Goal: Task Accomplishment & Management: Complete application form

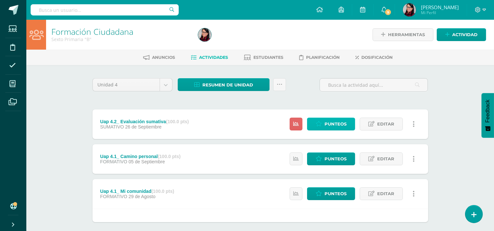
click at [331, 123] on span "Punteos" at bounding box center [335, 124] width 22 height 12
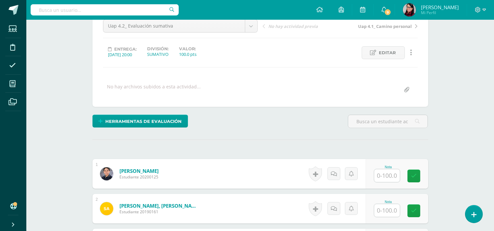
scroll to position [111, 0]
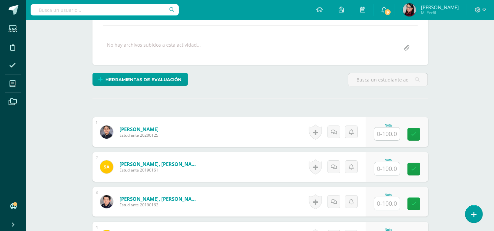
click at [391, 135] on input "text" at bounding box center [387, 134] width 26 height 13
type input "85"
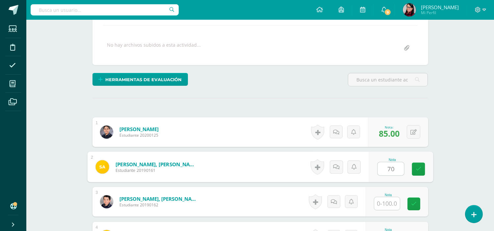
type input "70"
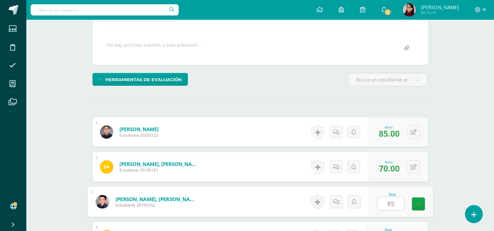
type input "85"
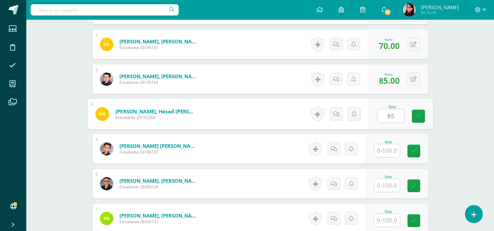
type input "85"
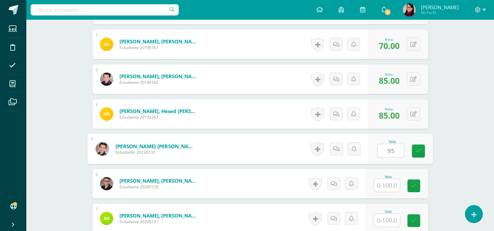
type input "95"
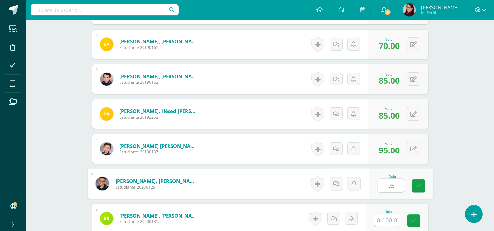
type input "95"
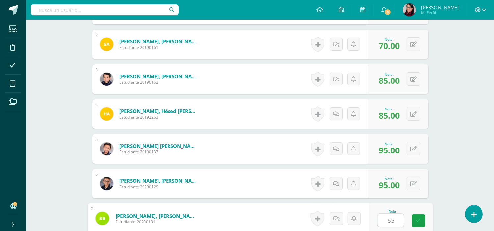
type input "65"
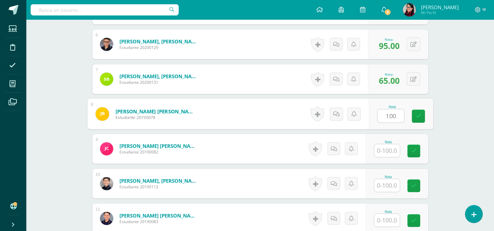
type input "100"
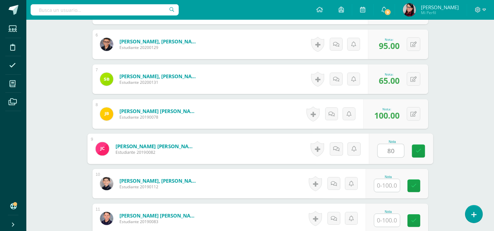
type input "80"
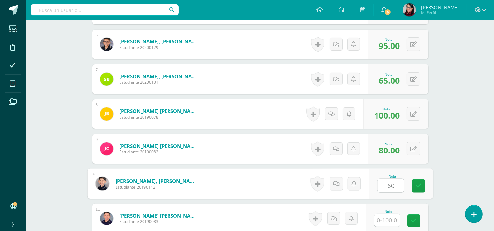
type input "60"
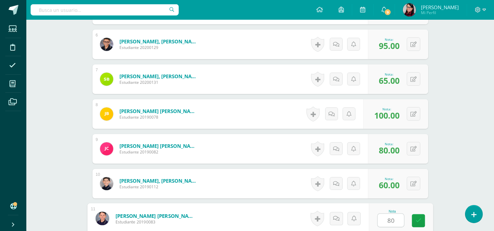
type input "80"
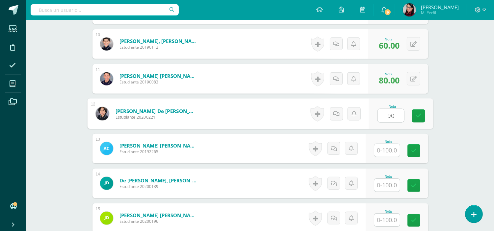
type input "90"
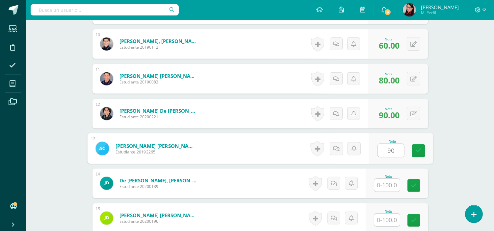
type input "90"
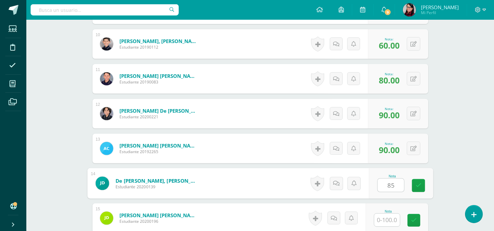
type input "85"
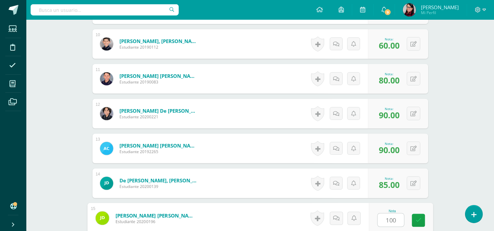
type input "100"
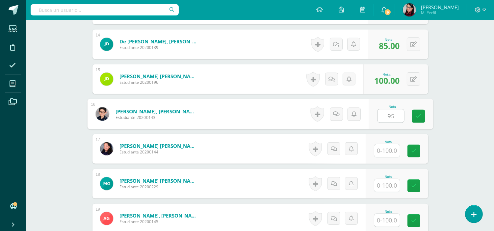
type input "95"
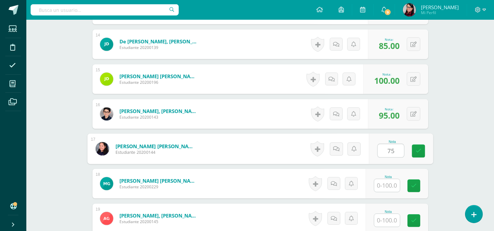
type input "75"
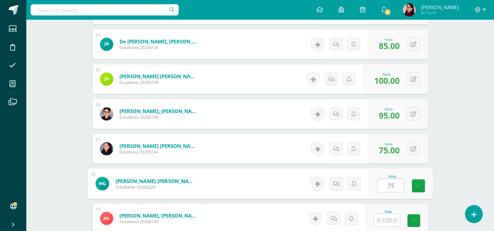
type input "75"
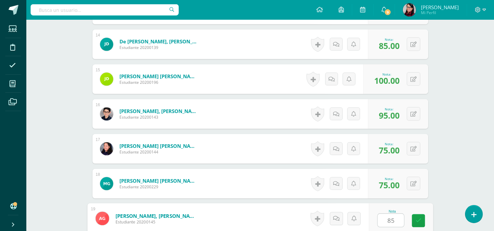
type input "85"
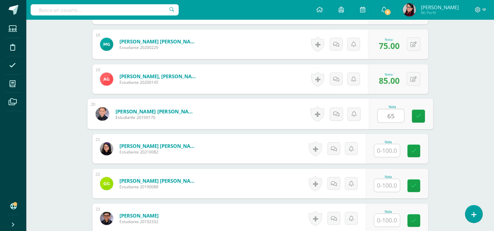
type input "65"
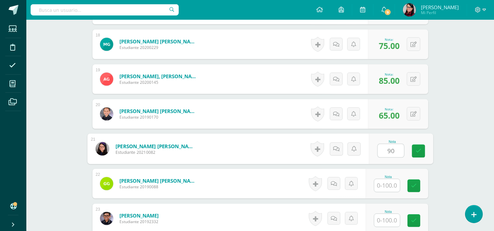
type input "90"
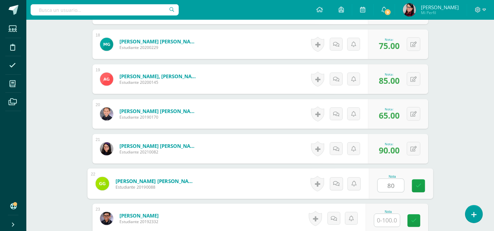
type input "80"
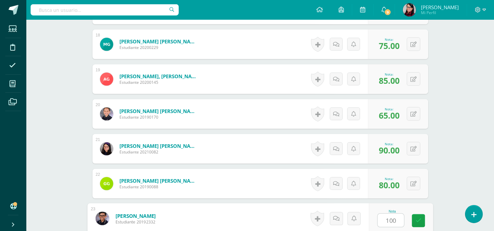
type input "100"
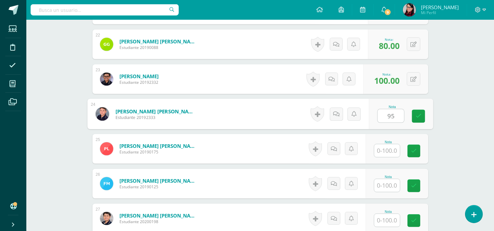
type input "95"
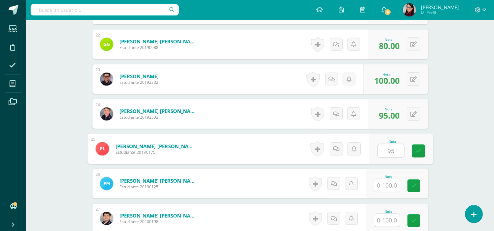
type input "95"
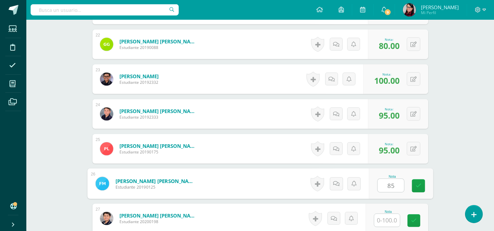
type input "85"
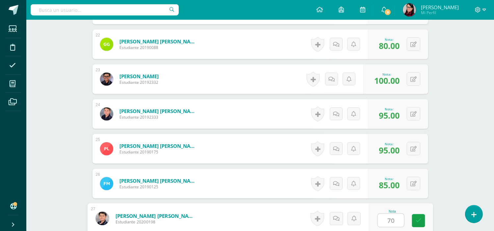
type input "70"
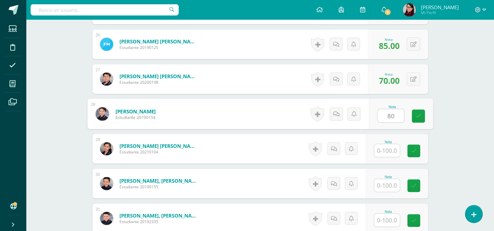
type input "80"
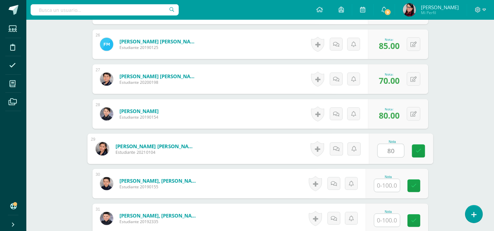
type input "80"
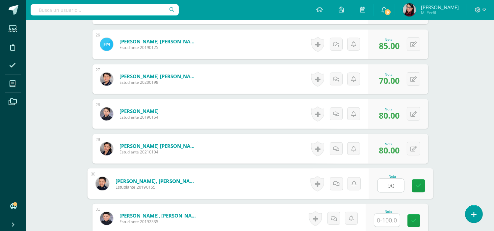
type input "90"
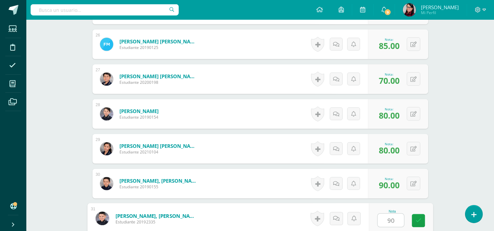
type input "90"
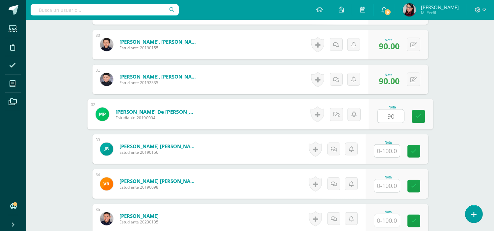
type input "90"
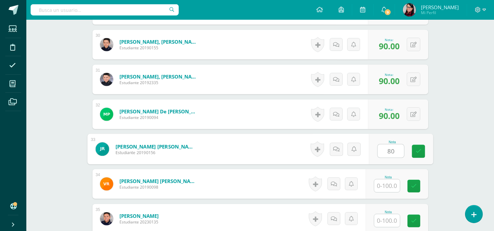
type input "80"
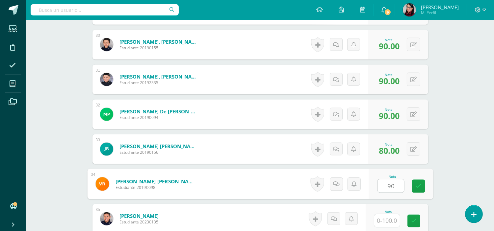
type input "90"
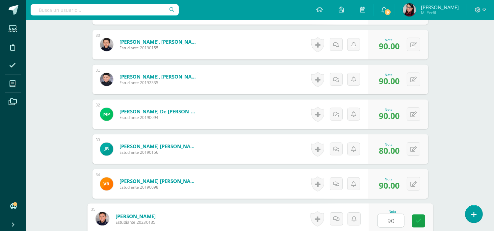
type input "90"
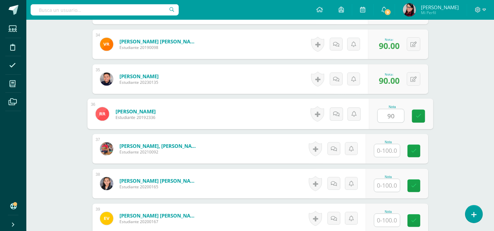
type input "90"
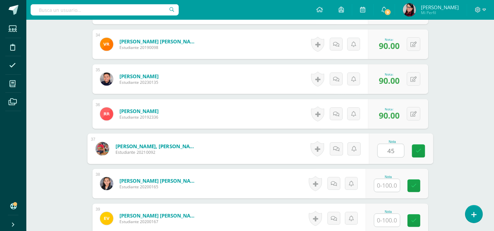
type input "45"
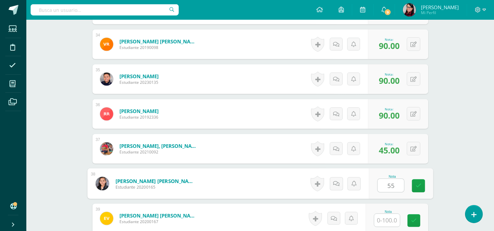
type input "55"
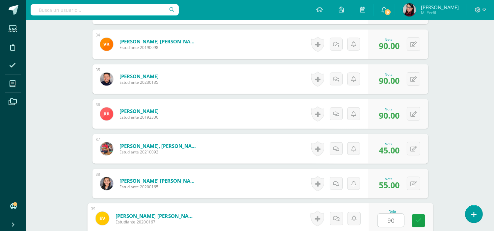
type input "90"
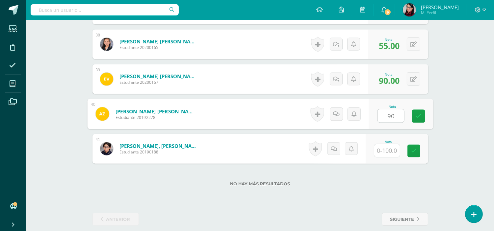
type input "90"
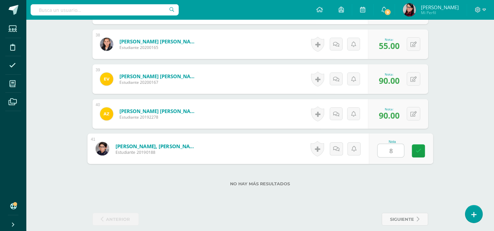
type input "80"
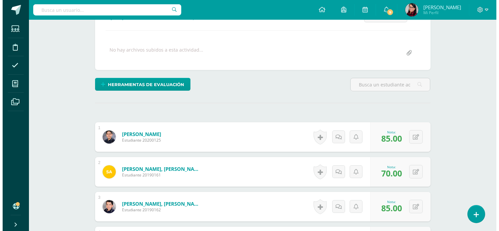
scroll to position [0, 0]
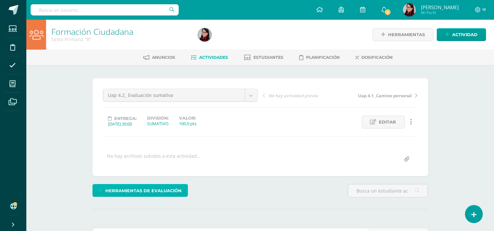
click at [131, 190] on span "Herramientas de evaluación" at bounding box center [143, 191] width 76 height 12
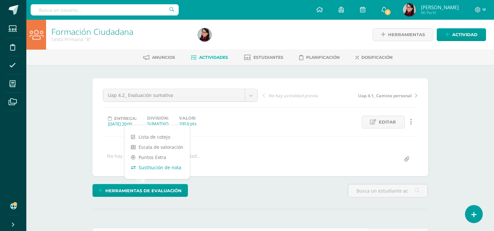
click at [164, 167] on link "Sustitución de nota" at bounding box center [156, 168] width 65 height 10
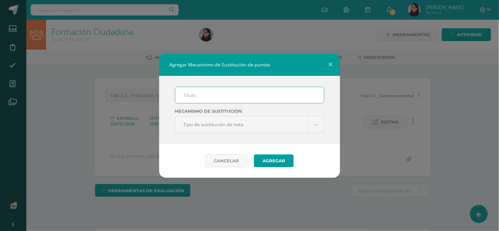
click at [188, 95] on input "text" at bounding box center [249, 95] width 149 height 16
type input "PMA"
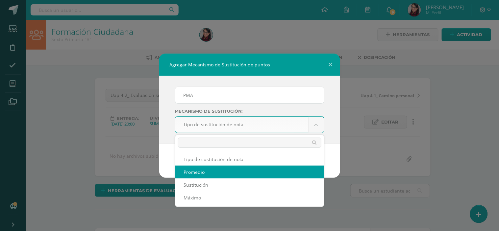
select select "average"
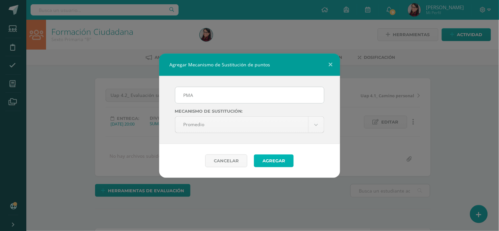
click at [279, 162] on button "Agregar" at bounding box center [274, 161] width 40 height 13
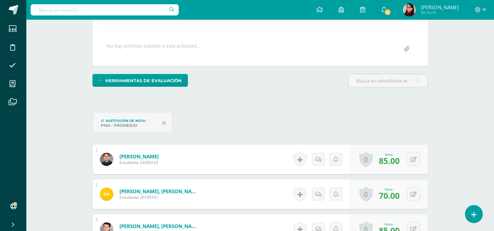
scroll to position [111, 0]
click at [413, 194] on button at bounding box center [413, 193] width 13 height 13
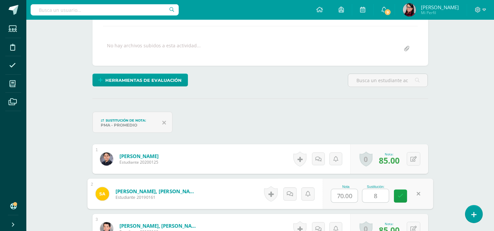
type input "80"
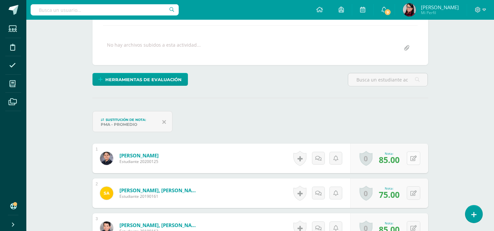
click at [415, 158] on icon at bounding box center [413, 159] width 6 height 6
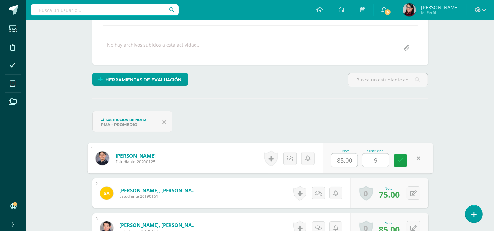
type input "95"
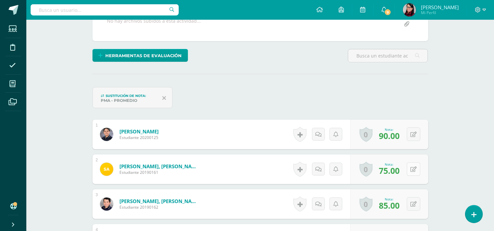
scroll to position [148, 0]
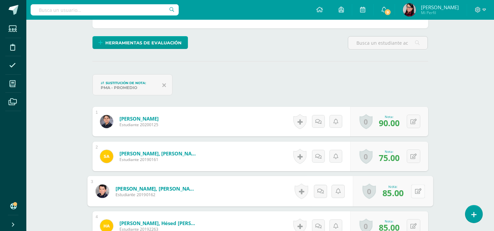
click at [413, 191] on button at bounding box center [418, 192] width 14 height 14
type input "100"
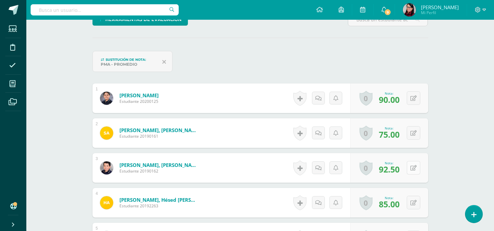
scroll to position [185, 0]
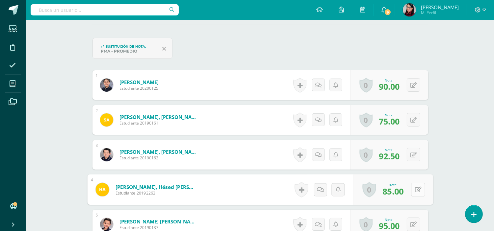
click at [415, 188] on icon at bounding box center [418, 190] width 7 height 6
type input "95"
click at [413, 223] on button at bounding box center [413, 224] width 13 height 13
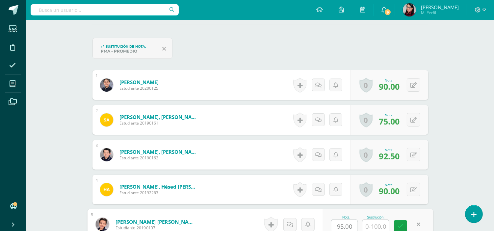
scroll to position [186, 0]
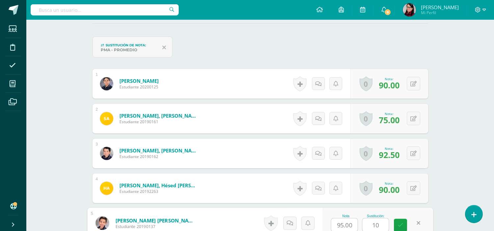
type input "100"
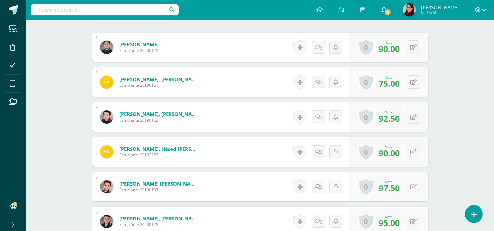
scroll to position [259, 0]
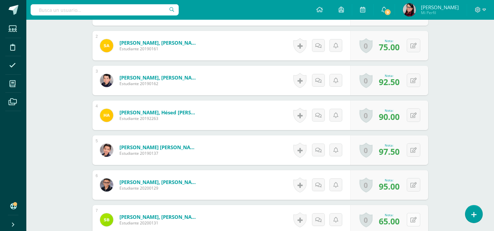
click at [413, 219] on button at bounding box center [413, 219] width 13 height 13
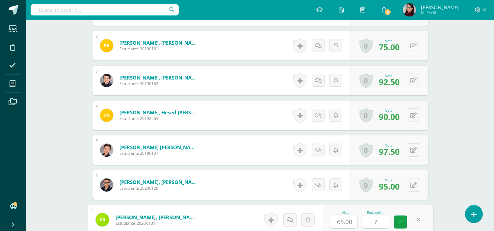
type input "70"
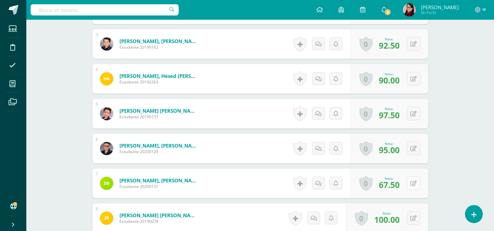
scroll to position [332, 0]
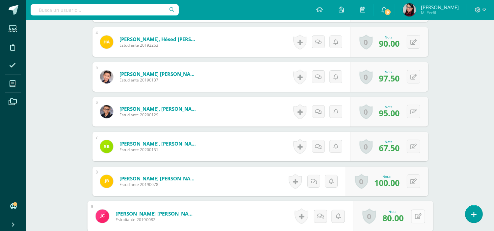
click at [416, 218] on icon at bounding box center [418, 217] width 7 height 6
type input "74"
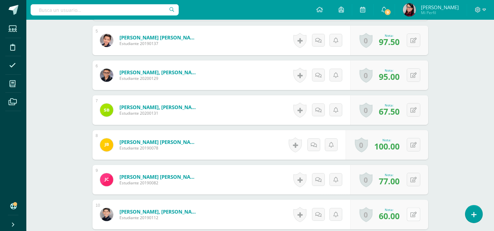
click at [418, 214] on button at bounding box center [413, 214] width 13 height 13
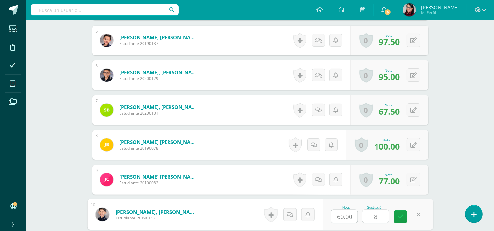
type input "80"
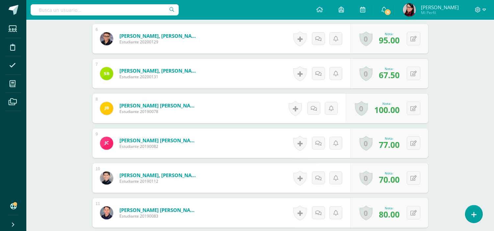
scroll to position [442, 0]
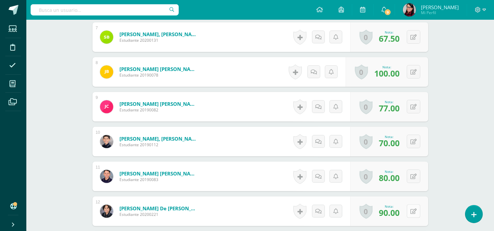
click at [413, 211] on button at bounding box center [413, 211] width 13 height 13
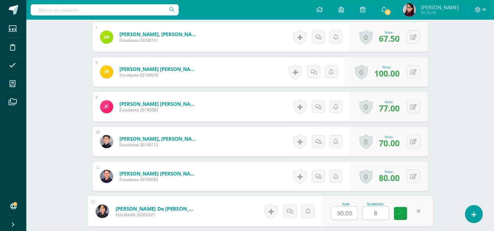
type input "85"
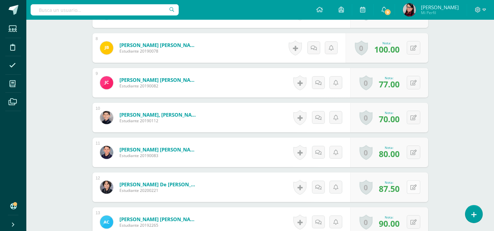
scroll to position [478, 0]
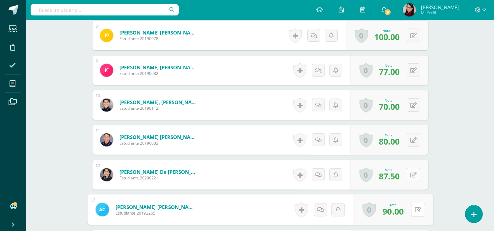
click at [411, 210] on button at bounding box center [418, 210] width 14 height 14
type input "100"
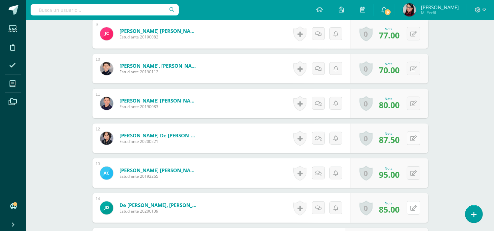
click at [411, 210] on button at bounding box center [413, 207] width 13 height 13
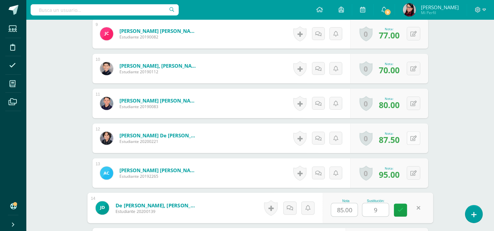
type input "90"
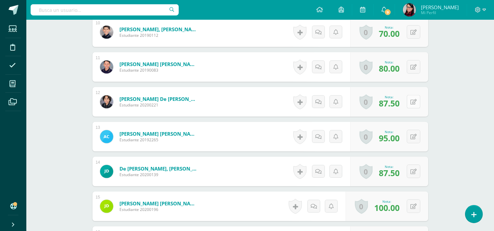
scroll to position [588, 0]
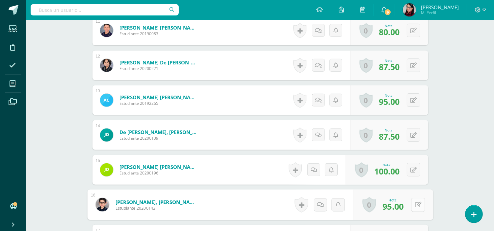
click at [412, 206] on button at bounding box center [418, 205] width 14 height 14
type input "90"
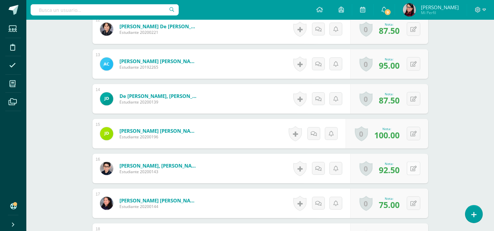
scroll to position [624, 0]
click at [412, 206] on button at bounding box center [413, 202] width 13 height 13
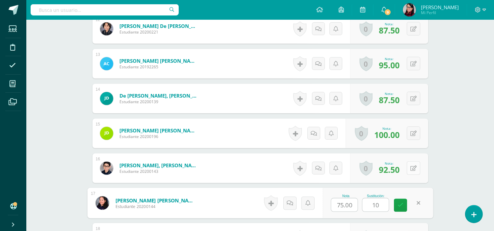
type input "100"
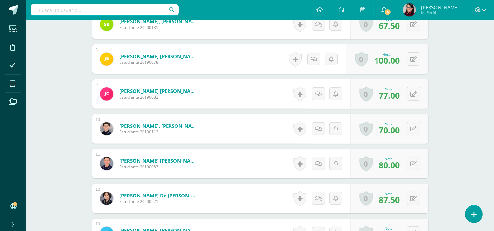
scroll to position [442, 0]
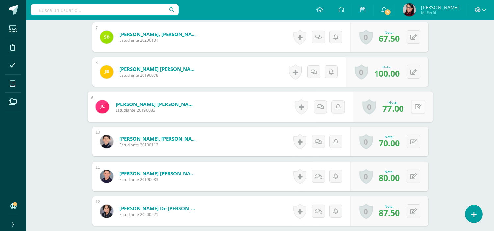
click at [415, 105] on icon at bounding box center [418, 107] width 7 height 6
click at [399, 108] on icon at bounding box center [400, 109] width 6 height 6
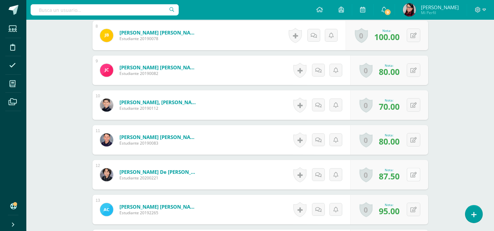
click at [412, 174] on button at bounding box center [413, 174] width 13 height 13
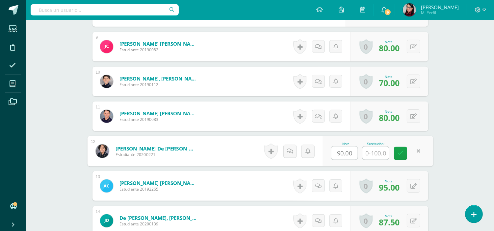
scroll to position [515, 0]
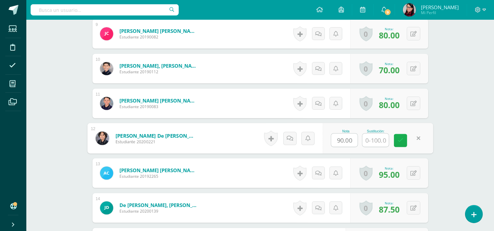
click at [406, 142] on link at bounding box center [400, 140] width 13 height 13
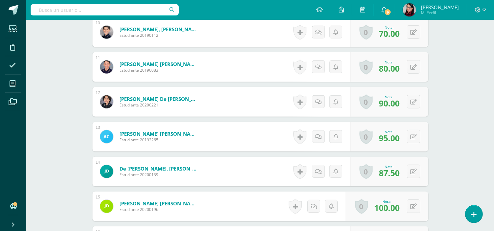
scroll to position [588, 0]
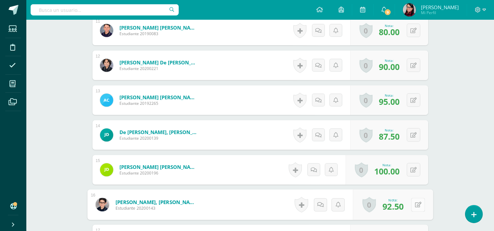
click at [413, 206] on button at bounding box center [418, 205] width 14 height 14
click at [400, 206] on icon at bounding box center [400, 207] width 6 height 6
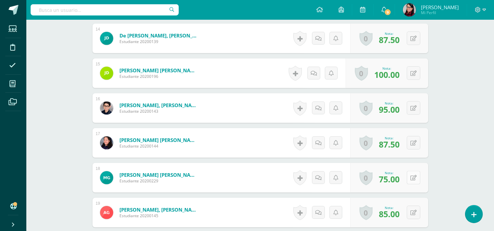
scroll to position [698, 0]
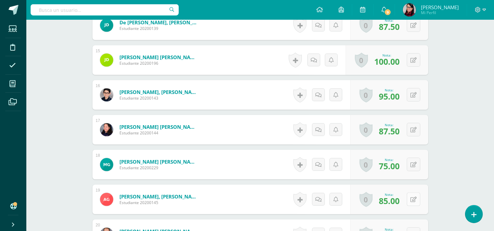
click at [413, 201] on button at bounding box center [413, 199] width 13 height 13
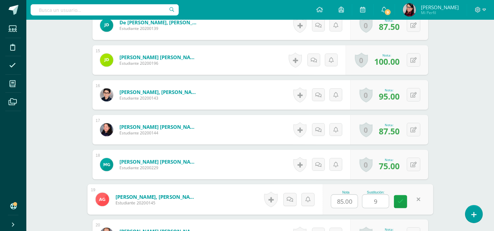
type input "90"
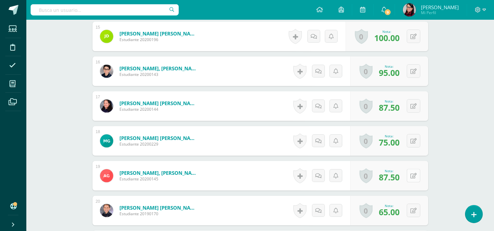
scroll to position [734, 0]
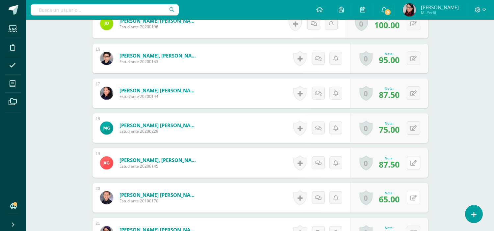
click at [413, 201] on button at bounding box center [413, 197] width 13 height 13
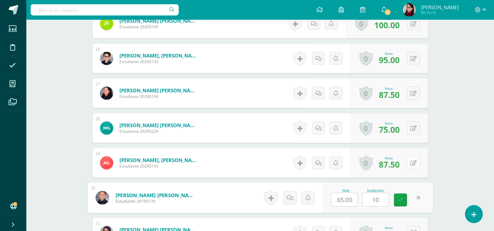
type input "100"
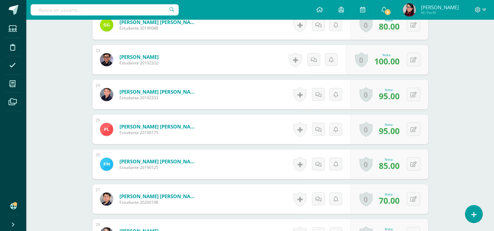
scroll to position [990, 0]
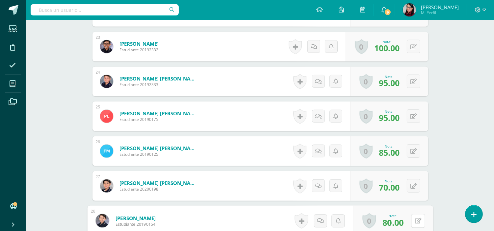
click at [413, 220] on button at bounding box center [418, 221] width 14 height 14
type input "90"
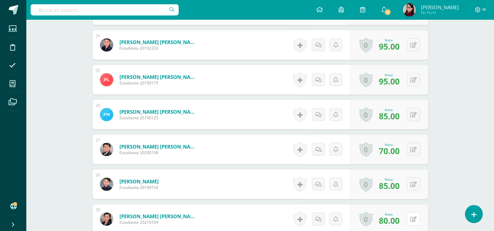
click at [413, 220] on button at bounding box center [413, 219] width 13 height 13
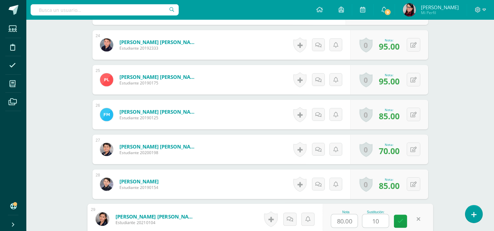
type input "100"
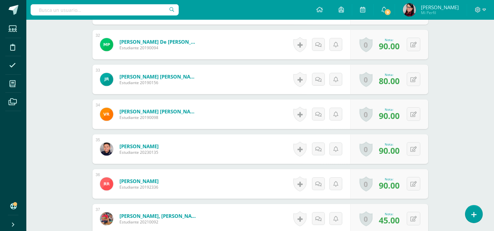
scroll to position [1319, 0]
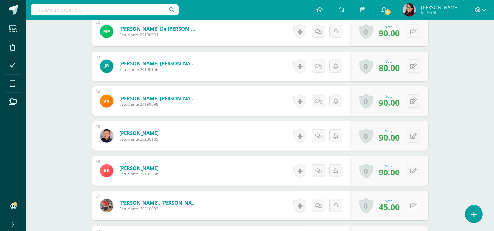
click at [417, 206] on button at bounding box center [413, 205] width 13 height 13
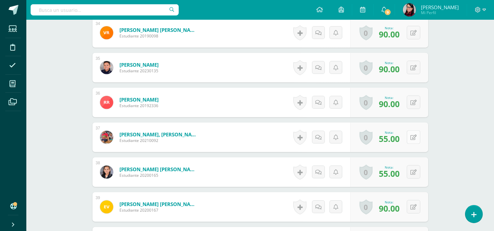
scroll to position [1392, 0]
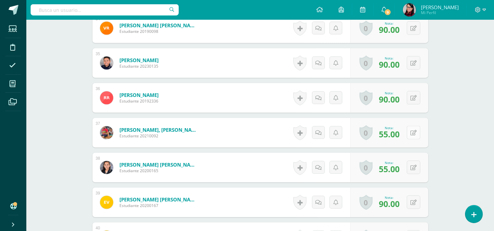
click at [413, 134] on button at bounding box center [413, 132] width 13 height 13
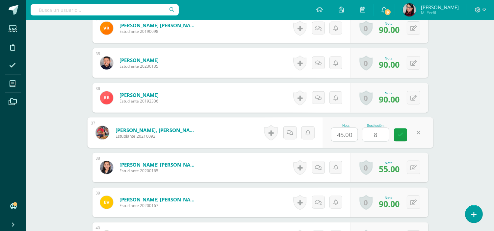
type input "80"
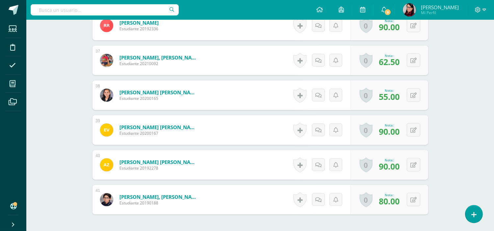
scroll to position [1465, 0]
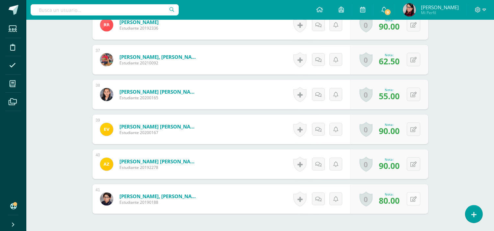
click at [415, 199] on icon at bounding box center [413, 200] width 6 height 6
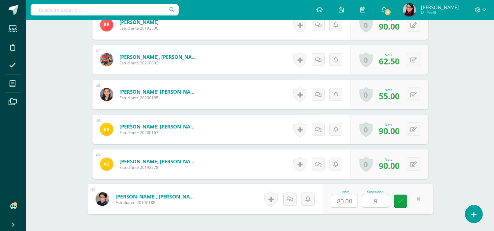
type input "90"
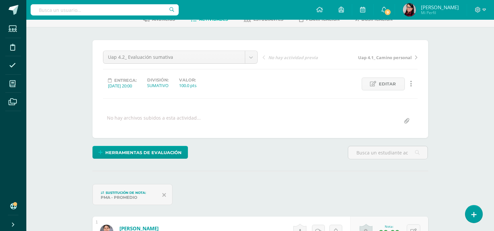
scroll to position [24, 0]
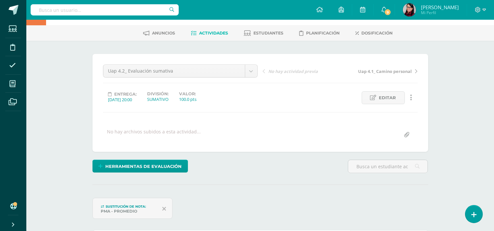
click at [204, 33] on span "Actividades" at bounding box center [213, 33] width 29 height 5
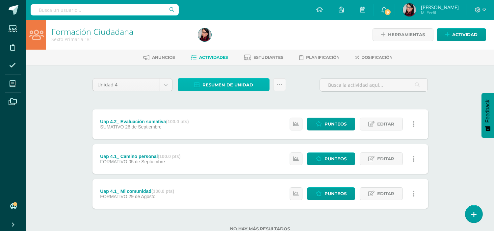
click at [242, 82] on span "Resumen de unidad" at bounding box center [227, 85] width 51 height 12
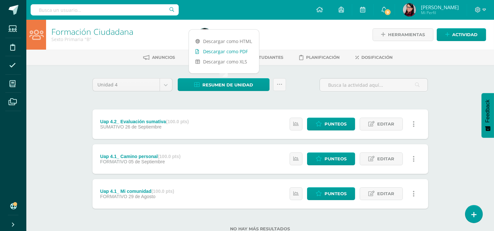
click at [236, 50] on link "Descargar como PDF" at bounding box center [224, 51] width 70 height 10
